Goal: Check status: Check status

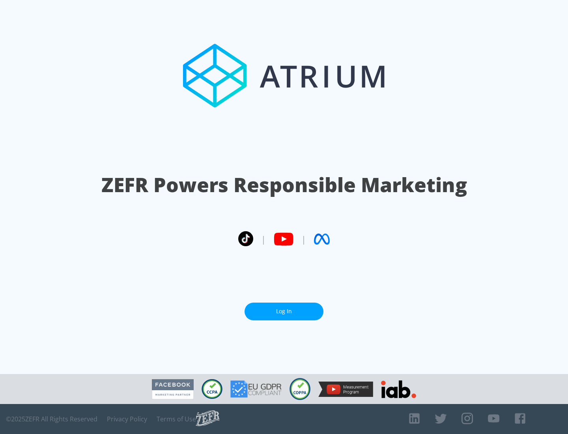
click at [284, 311] on link "Log In" at bounding box center [284, 312] width 79 height 18
